Goal: Information Seeking & Learning: Learn about a topic

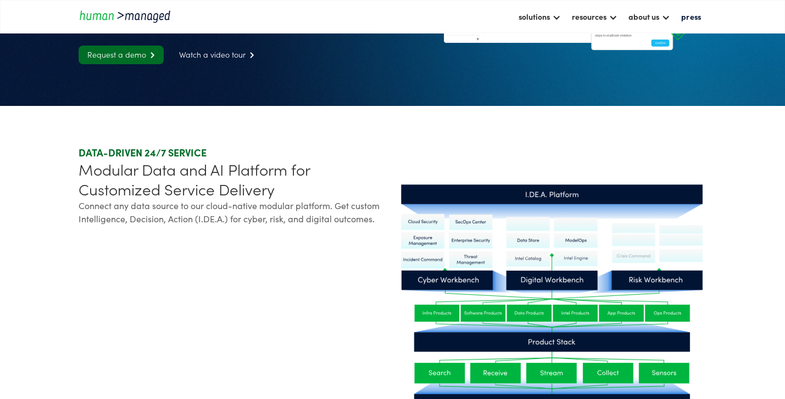
scroll to position [220, 0]
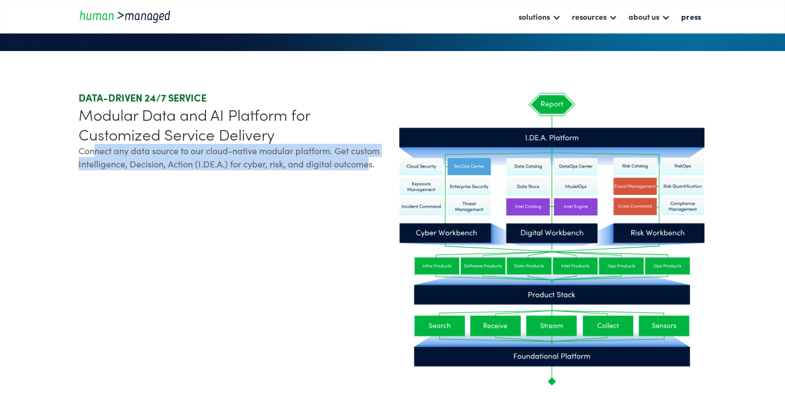
drag, startPoint x: 93, startPoint y: 191, endPoint x: 362, endPoint y: 210, distance: 269.3
click at [362, 170] on div "Connect any data source to our cloud-native modular platform. Get custom Intell…" at bounding box center [234, 157] width 310 height 26
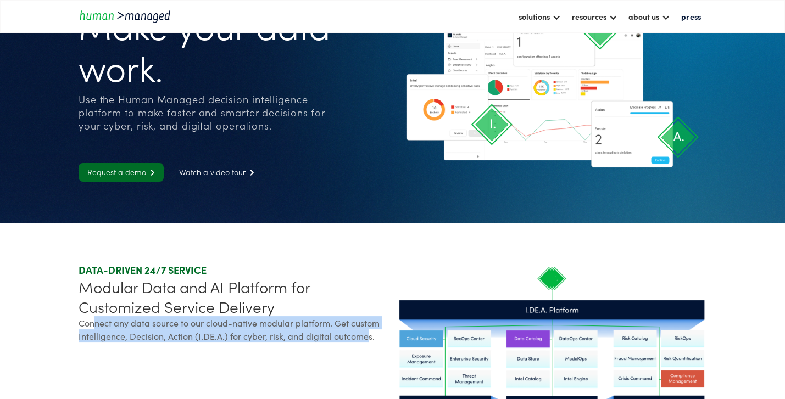
scroll to position [0, 0]
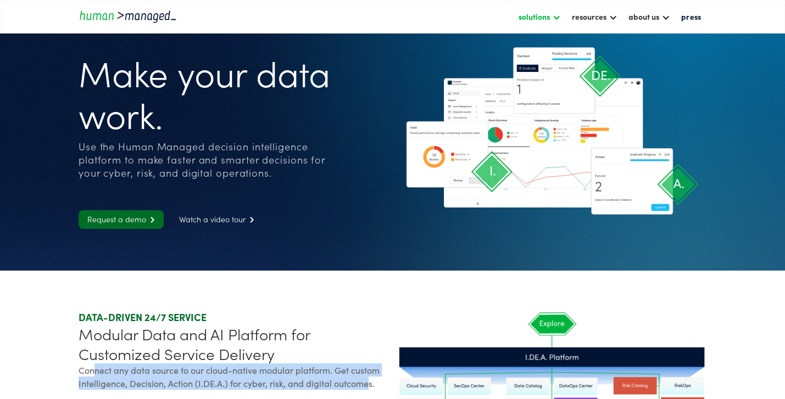
click at [526, 14] on div "solutions" at bounding box center [533, 16] width 31 height 13
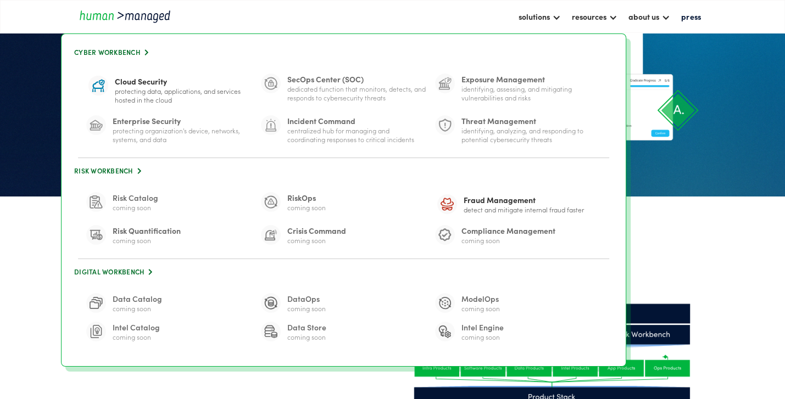
scroll to position [55, 0]
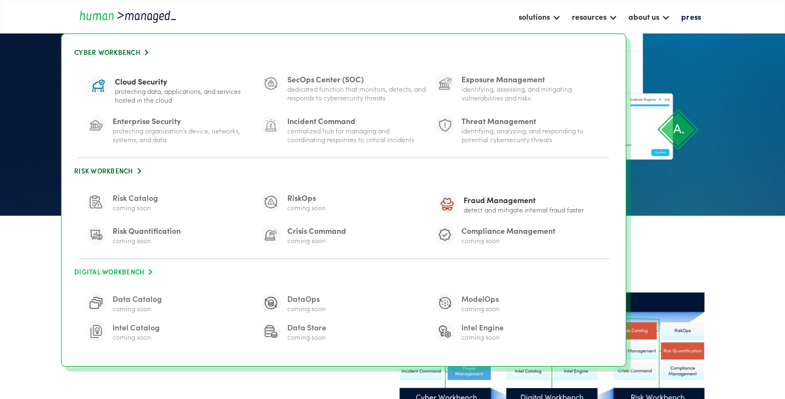
click at [121, 270] on link "Digital Workbench " at bounding box center [343, 272] width 542 height 15
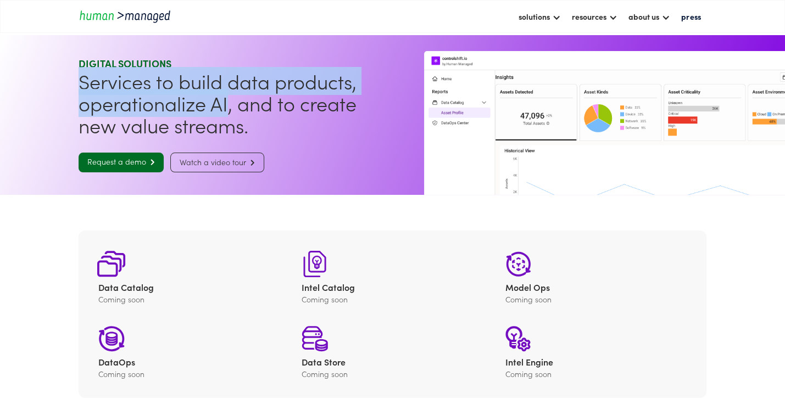
drag, startPoint x: 90, startPoint y: 69, endPoint x: 227, endPoint y: 91, distance: 139.6
click at [227, 91] on h1 "Services to build data products, operationalize AI, and to create new value str…" at bounding box center [234, 103] width 310 height 66
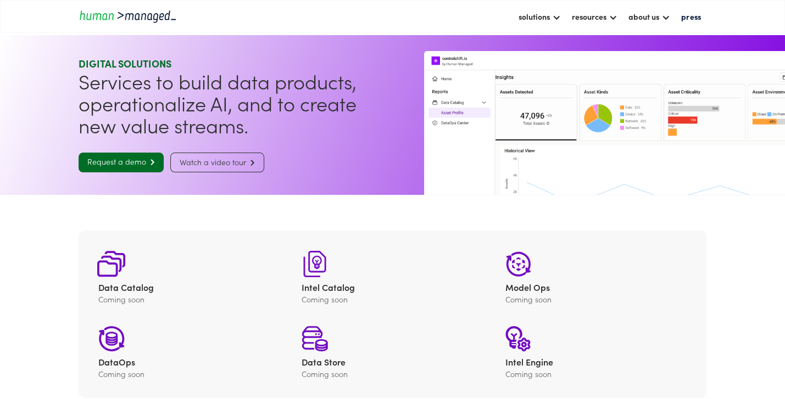
drag, startPoint x: 484, startPoint y: 278, endPoint x: 472, endPoint y: -35, distance: 312.7
click at [527, 18] on div "solutions" at bounding box center [533, 16] width 31 height 13
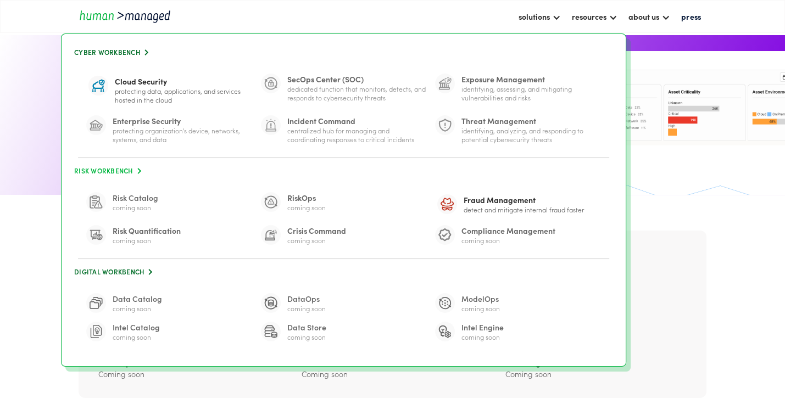
click at [114, 173] on link "Risk Workbench " at bounding box center [343, 171] width 542 height 15
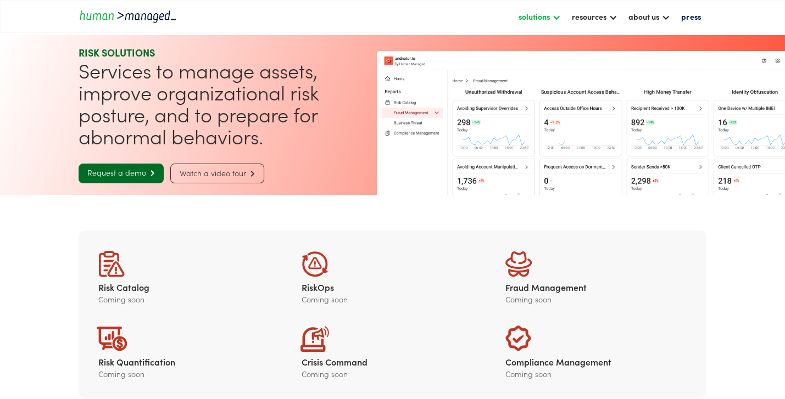
click at [518, 19] on div "solutions" at bounding box center [533, 16] width 31 height 13
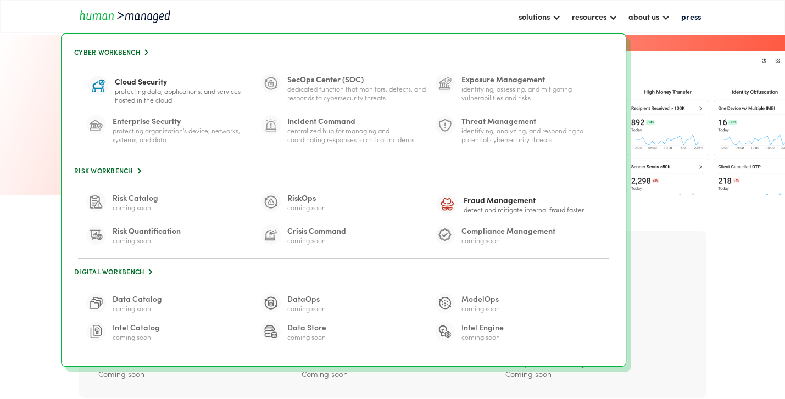
click at [135, 299] on div "Data Catalog" at bounding box center [137, 298] width 49 height 11
click at [118, 269] on link "Digital Workbench " at bounding box center [343, 272] width 542 height 15
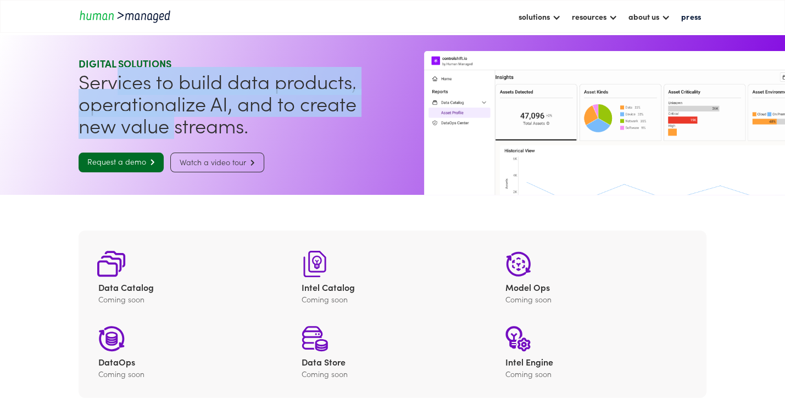
drag, startPoint x: 114, startPoint y: 69, endPoint x: 174, endPoint y: 113, distance: 73.9
click at [174, 113] on h1 "Services to build data products, operationalize AI, and to create new value str…" at bounding box center [234, 103] width 310 height 66
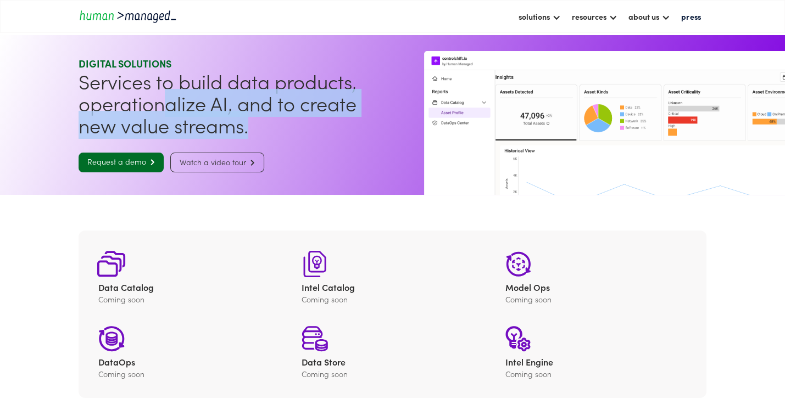
drag, startPoint x: 266, startPoint y: 113, endPoint x: 162, endPoint y: 90, distance: 106.3
click at [162, 90] on h1 "Services to build data products, operationalize AI, and to create new value str…" at bounding box center [234, 103] width 310 height 66
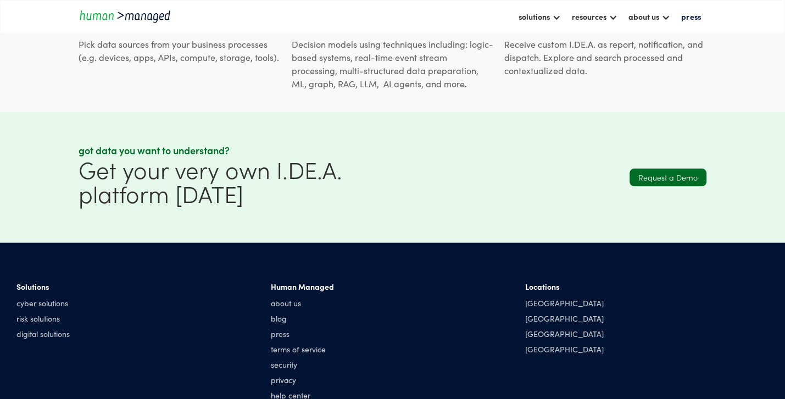
scroll to position [989, 0]
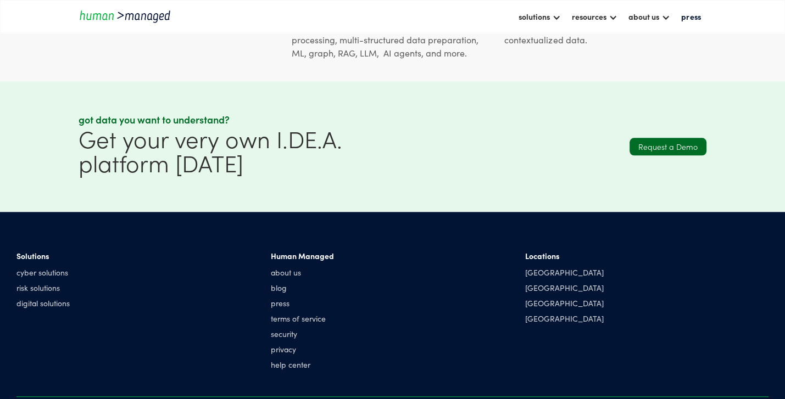
click at [46, 177] on section "Got data you want to understand? Get your very own I.DE.A. platform today Reque…" at bounding box center [392, 146] width 785 height 131
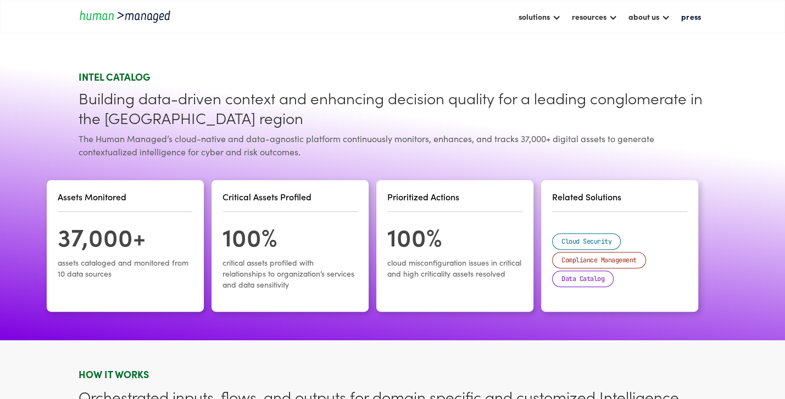
scroll to position [384, 0]
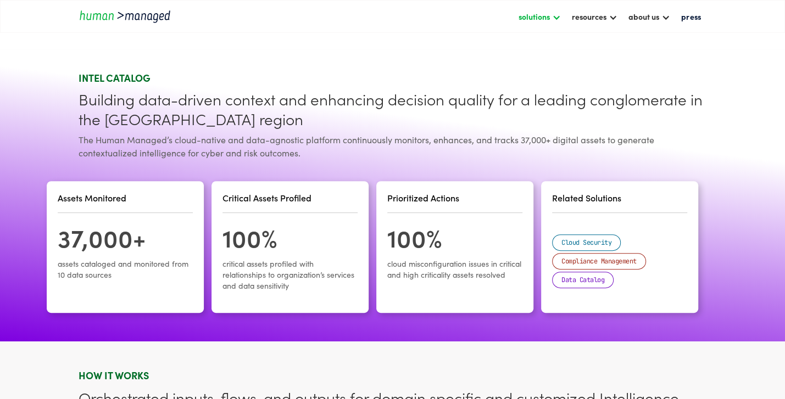
click at [522, 14] on div "solutions" at bounding box center [533, 16] width 31 height 13
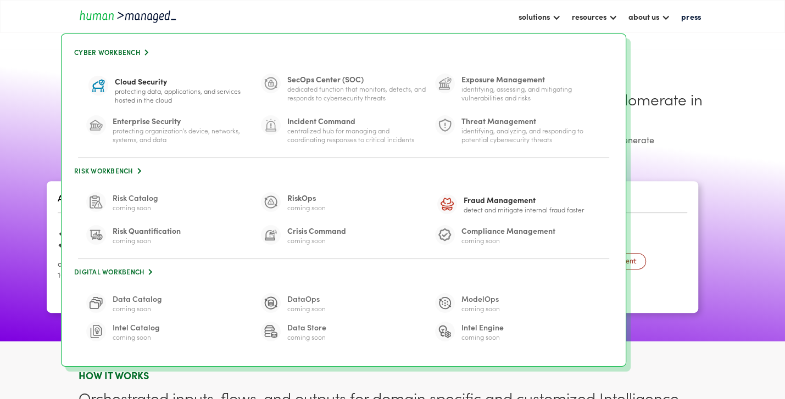
click at [32, 228] on section "intel catalog Building data-driven context and enhancing decision quality for a…" at bounding box center [392, 195] width 785 height 292
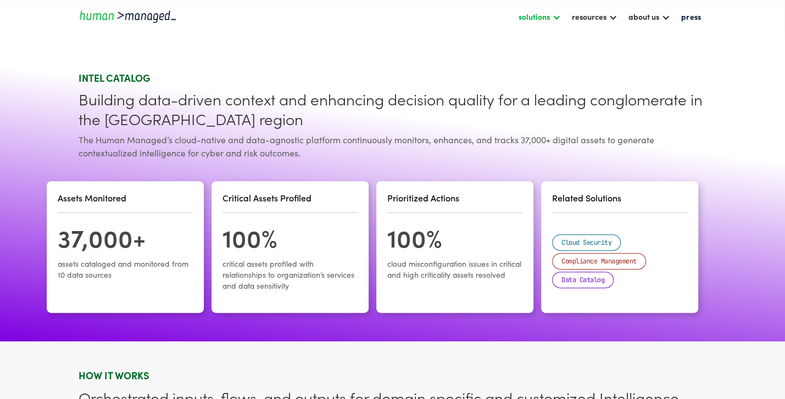
click at [552, 20] on div at bounding box center [556, 16] width 9 height 9
